Goal: Check status: Check status

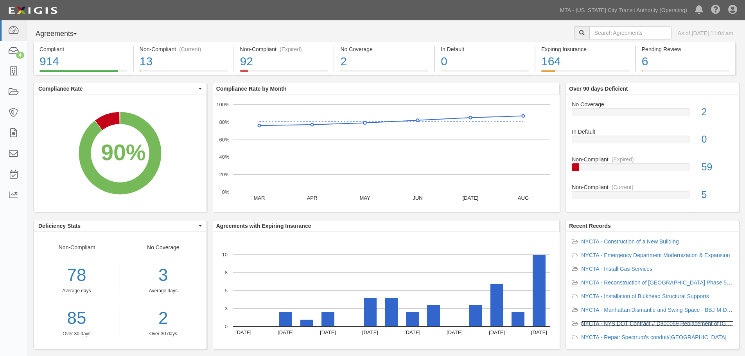
click at [632, 325] on link "NYCTA - NYS DOT Contract # D900059 Replacement of [GEOGRAPHIC_DATA]" at bounding box center [679, 324] width 196 height 6
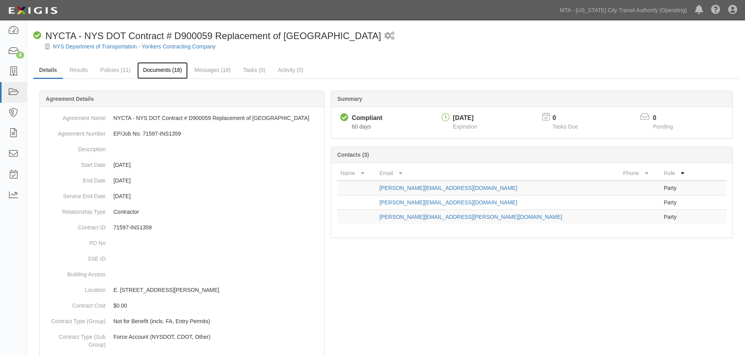
click at [154, 69] on link "Documents (18)" at bounding box center [162, 70] width 51 height 17
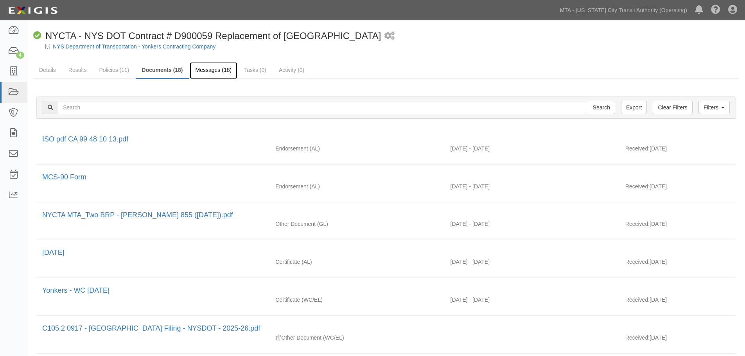
click at [213, 76] on link "Messages (18)" at bounding box center [214, 70] width 48 height 17
click at [105, 73] on link "Policies (11)" at bounding box center [114, 70] width 42 height 17
